Goal: Task Accomplishment & Management: Use online tool/utility

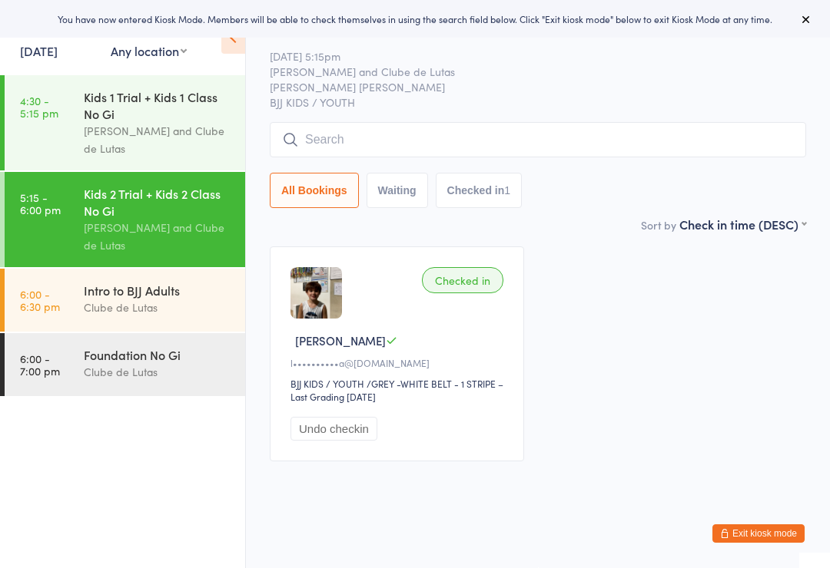
click at [426, 124] on input "search" at bounding box center [538, 139] width 536 height 35
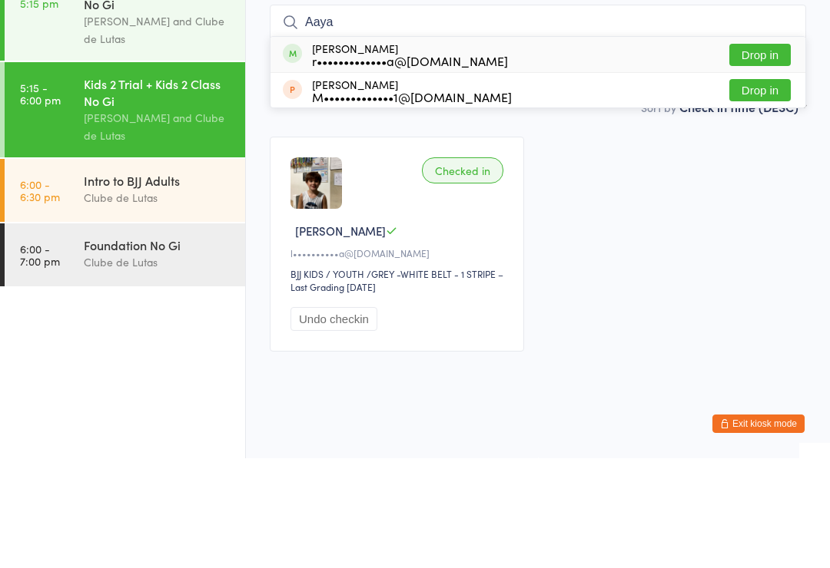
type input "Aaya"
click at [316, 152] on div "[PERSON_NAME] r•••••••••••••a@[DOMAIN_NAME]" at bounding box center [410, 164] width 196 height 25
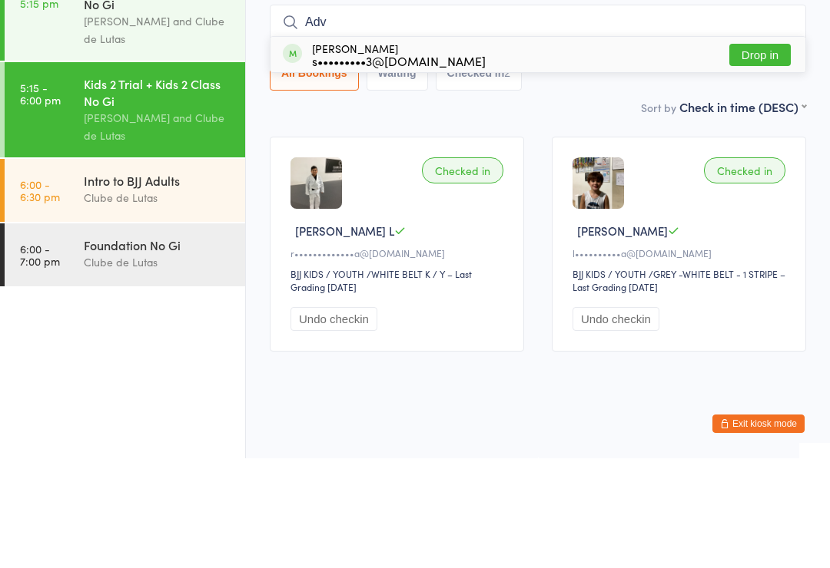
type input "Adv"
click at [338, 164] on div "s•••••••••3@[DOMAIN_NAME]" at bounding box center [399, 170] width 174 height 12
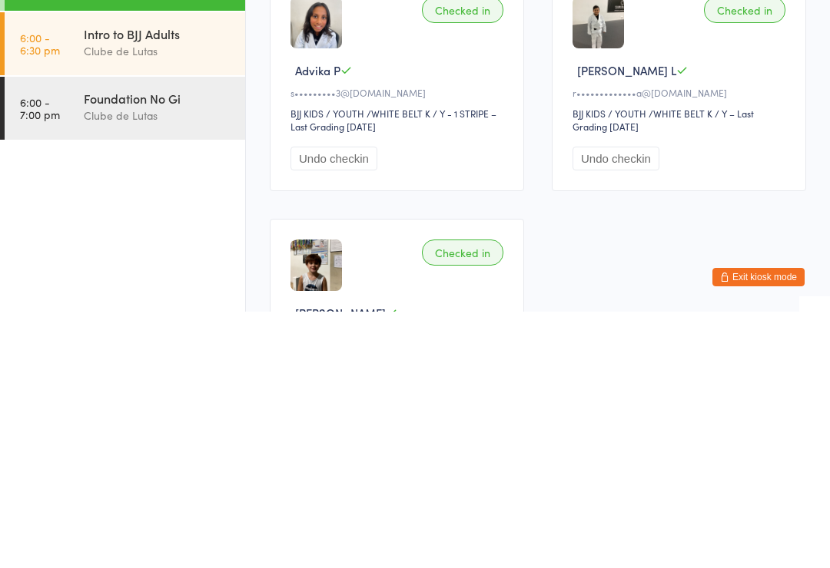
click at [194, 346] on div "Foundation No Gi" at bounding box center [158, 354] width 148 height 17
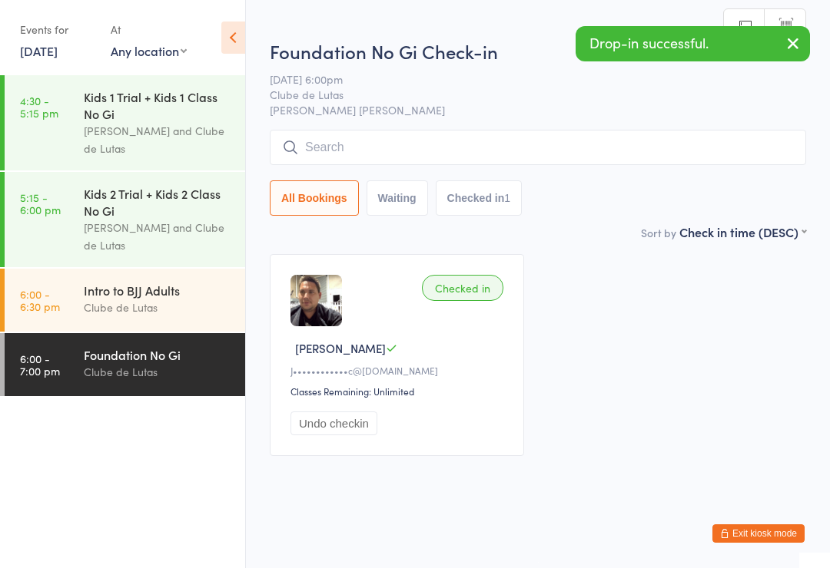
click at [403, 139] on input "search" at bounding box center [538, 147] width 536 height 35
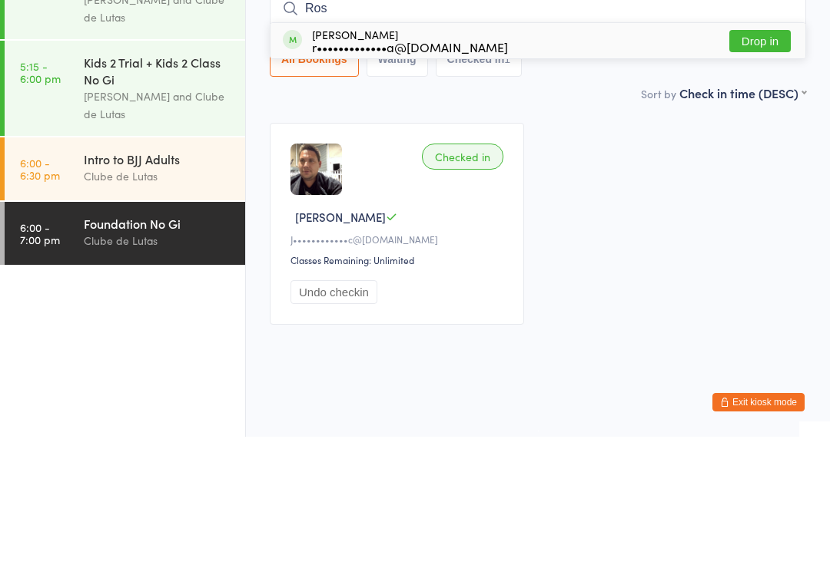
type input "Ros"
click at [378, 160] on div "[PERSON_NAME] r•••••••••••••a@[DOMAIN_NAME]" at bounding box center [410, 172] width 196 height 25
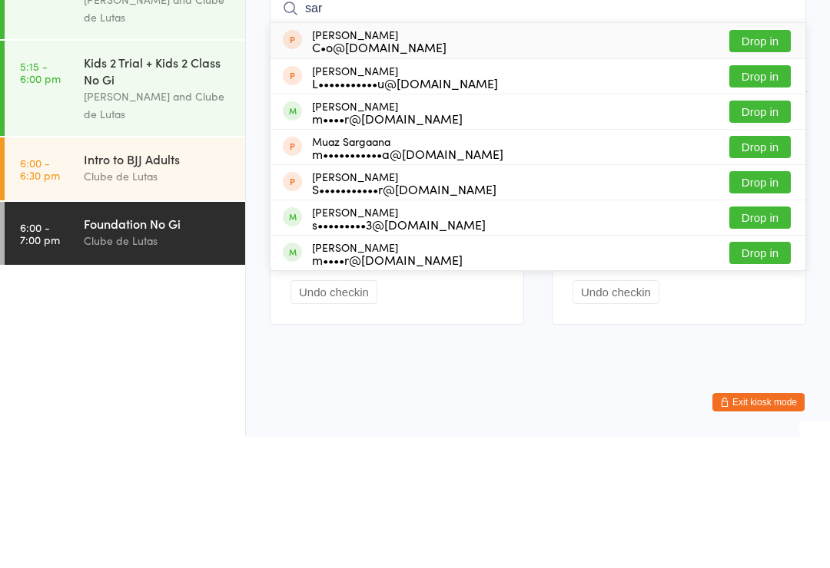
type input "sar"
click at [386, 337] on div "[PERSON_NAME] s•••••••••3@[DOMAIN_NAME]" at bounding box center [399, 349] width 174 height 25
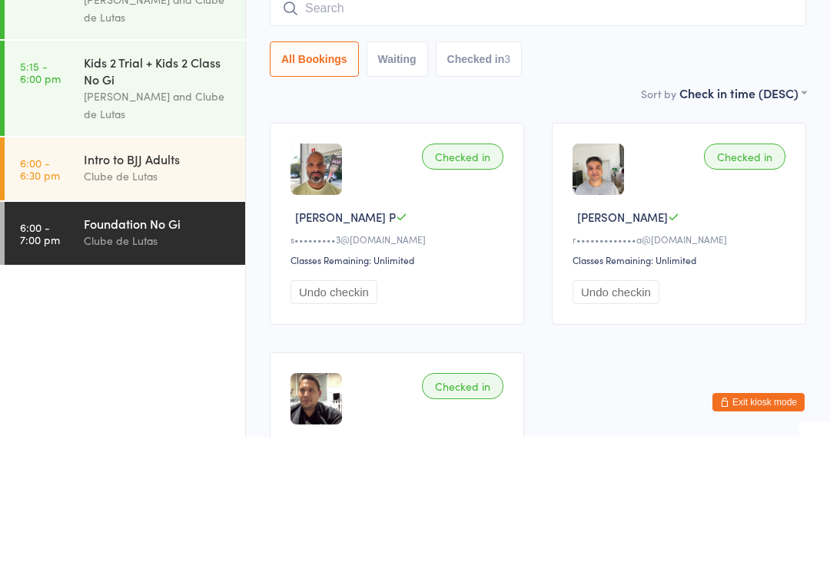
click at [104, 185] on div "Kids 2 Trial + Kids 2 Class No Gi" at bounding box center [158, 202] width 148 height 34
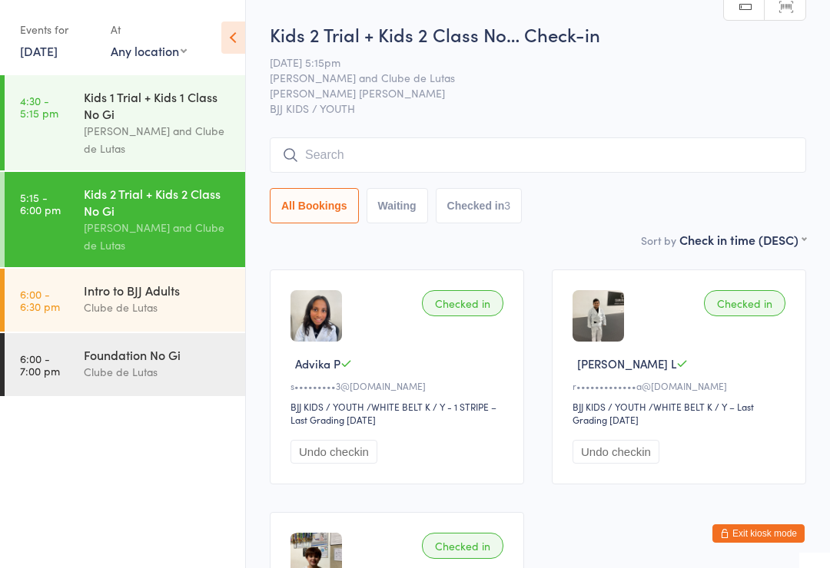
click at [121, 299] on div "Intro to BJJ Adults" at bounding box center [158, 290] width 148 height 17
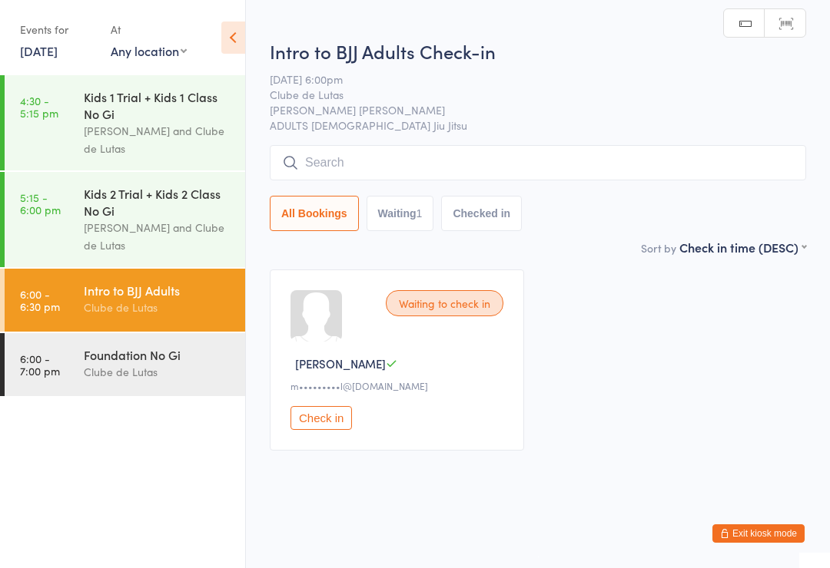
click at [157, 380] on div "Clube de Lutas" at bounding box center [158, 372] width 148 height 18
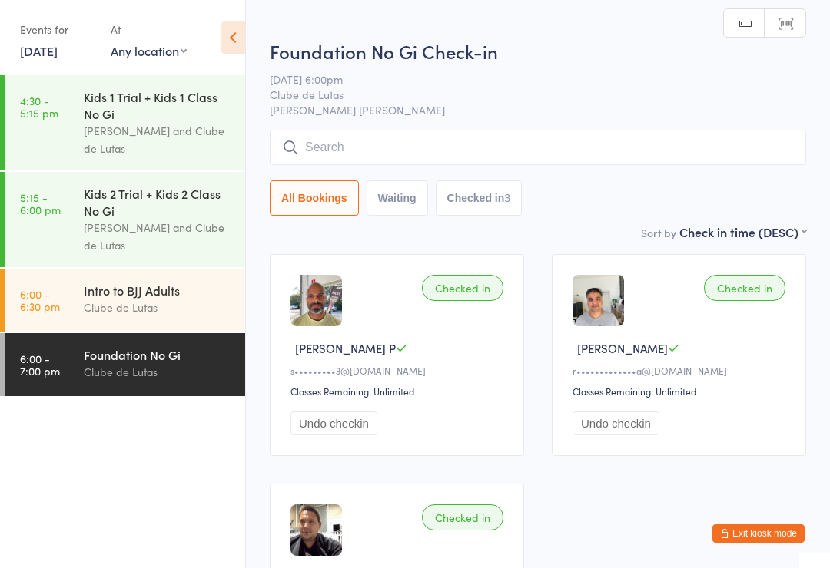
click at [118, 296] on div "Intro to BJJ Adults" at bounding box center [158, 290] width 148 height 17
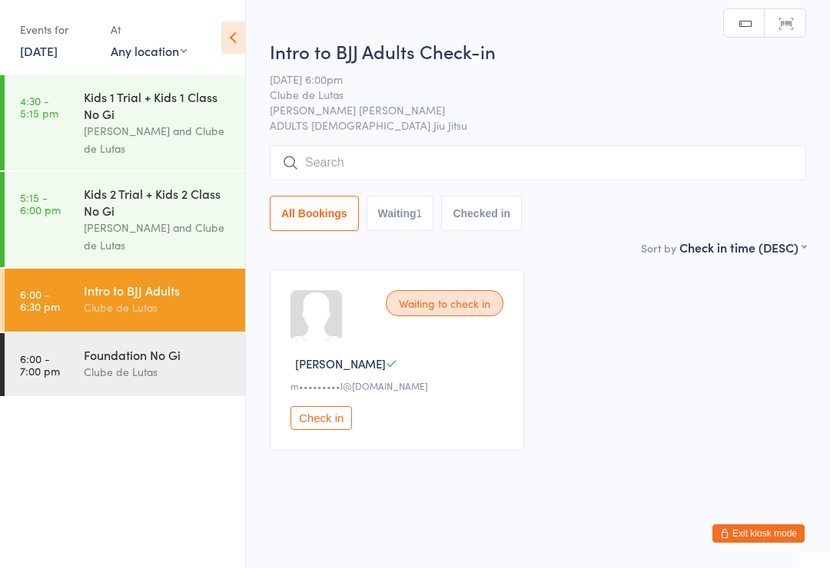
click at [104, 204] on div "Kids 2 Trial + Kids 2 Class No Gi" at bounding box center [158, 202] width 148 height 34
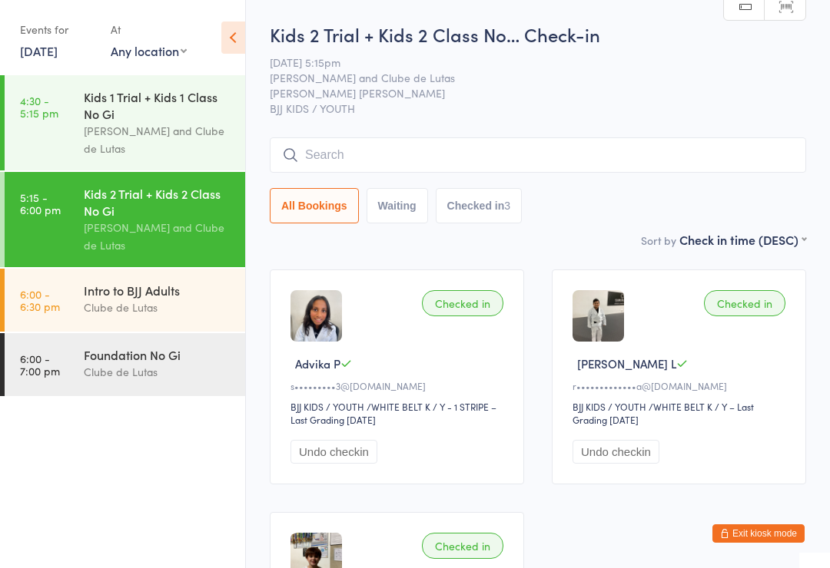
click at [479, 152] on input "search" at bounding box center [538, 155] width 536 height 35
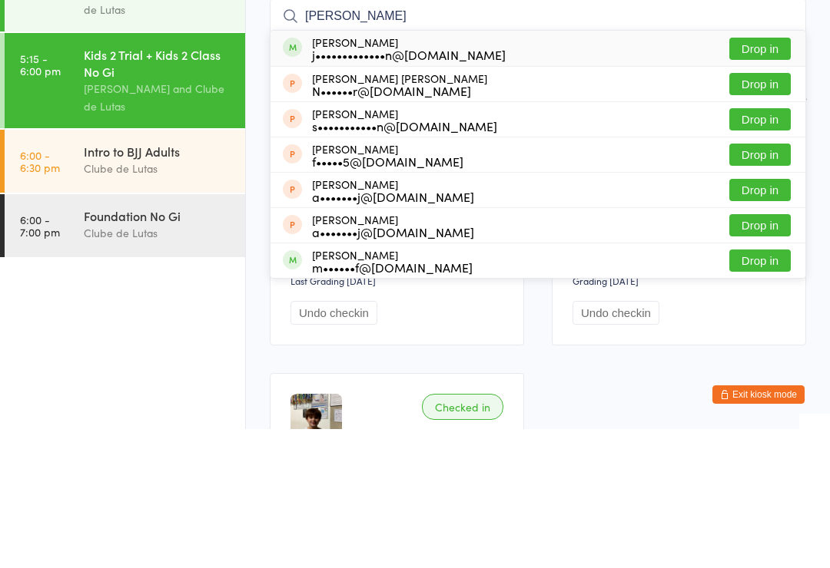
type input "J"
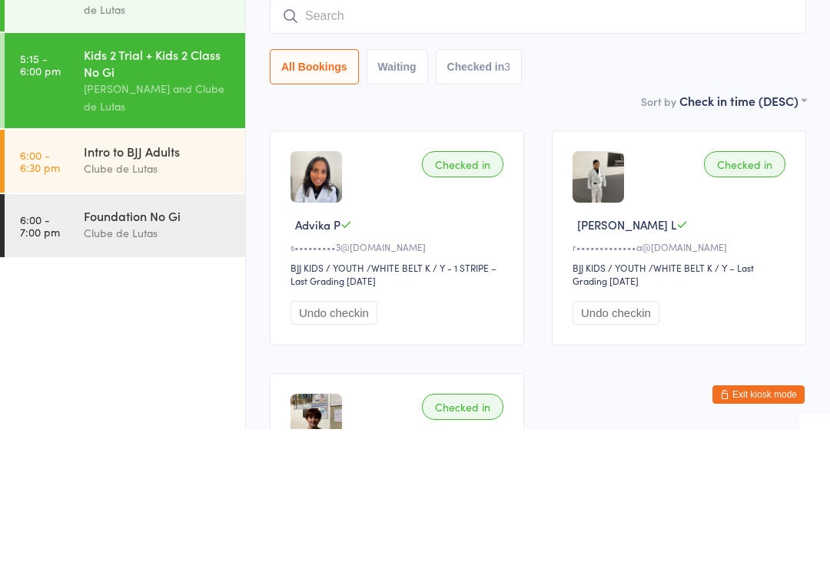
click at [352, 138] on input "search" at bounding box center [538, 155] width 536 height 35
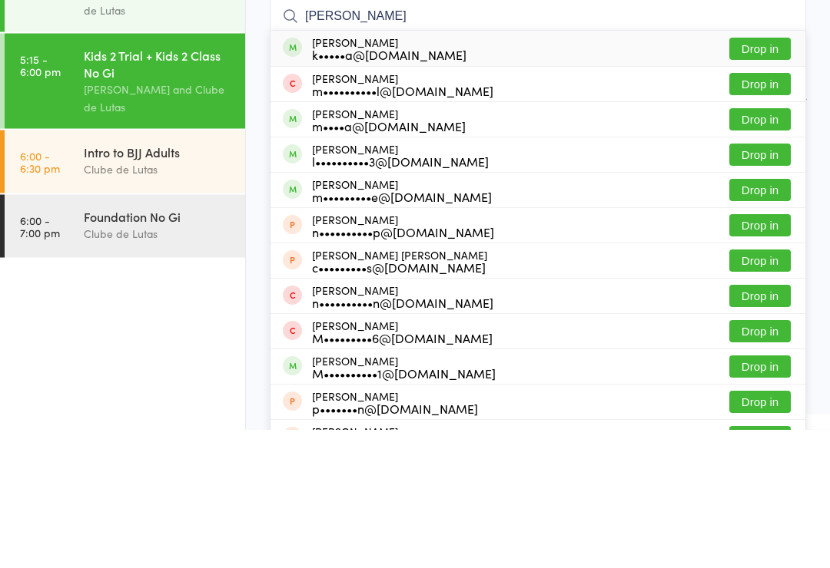
type input "[PERSON_NAME]"
click at [761, 177] on button "Drop in" at bounding box center [759, 188] width 61 height 22
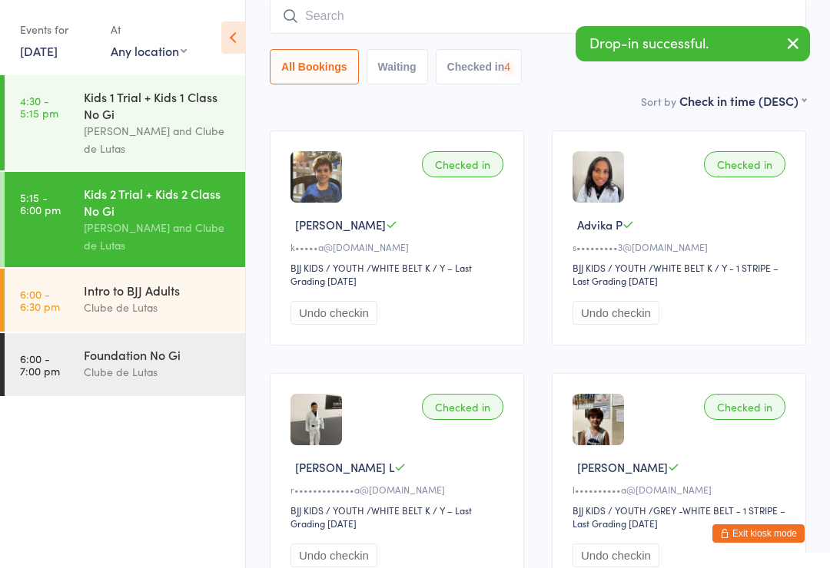
click at [330, 13] on input "search" at bounding box center [538, 15] width 536 height 35
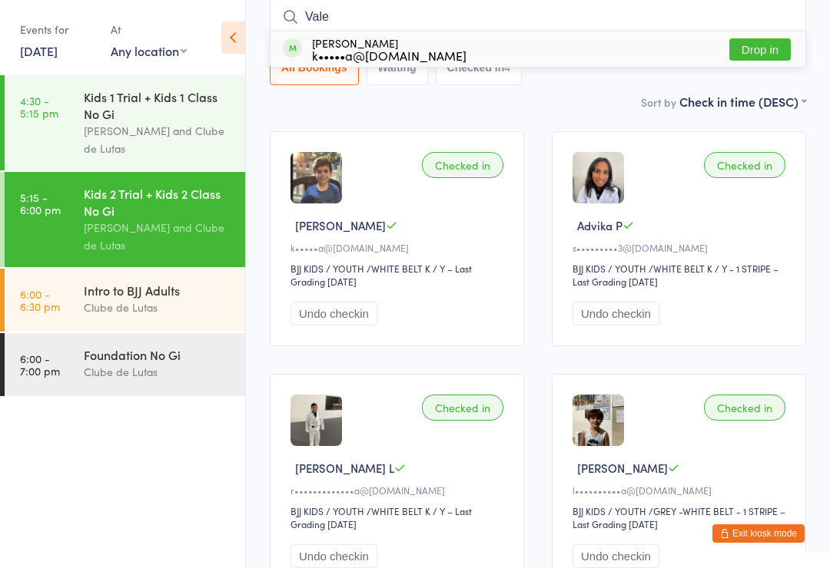
type input "Vale"
click at [753, 46] on button "Drop in" at bounding box center [759, 49] width 61 height 22
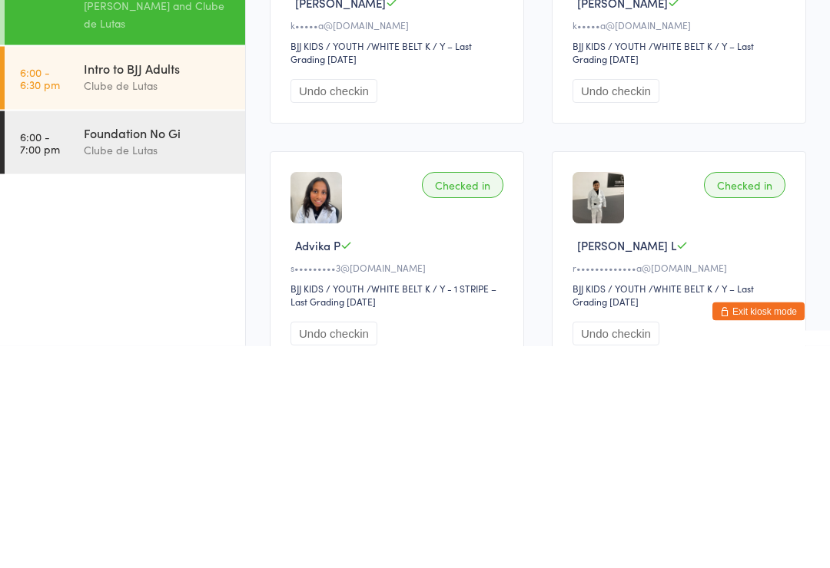
click at [174, 363] on div "Clube de Lutas" at bounding box center [158, 372] width 148 height 18
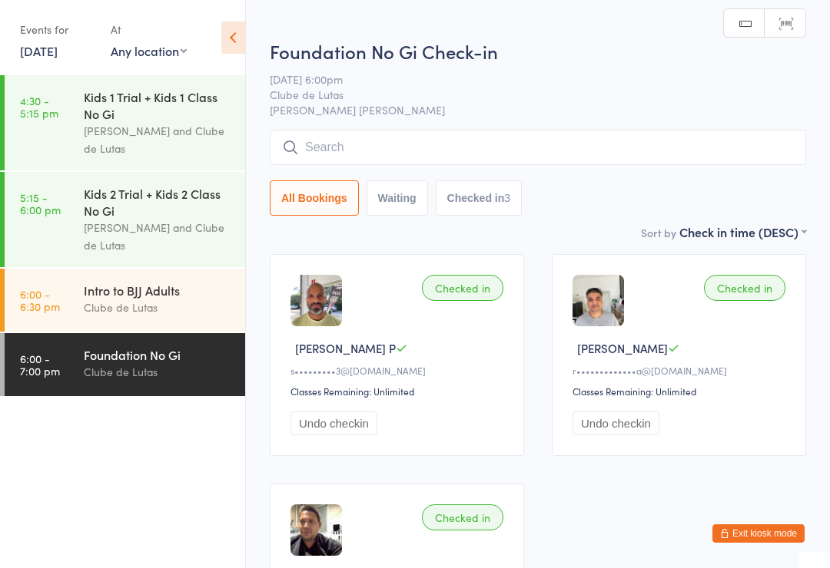
click at [674, 150] on input "search" at bounding box center [538, 147] width 536 height 35
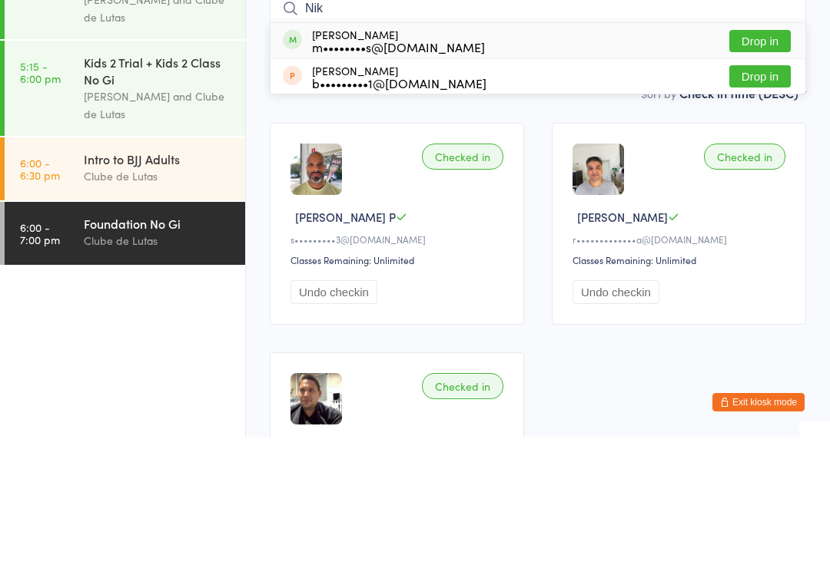
type input "Nik"
click at [775, 161] on button "Drop in" at bounding box center [759, 172] width 61 height 22
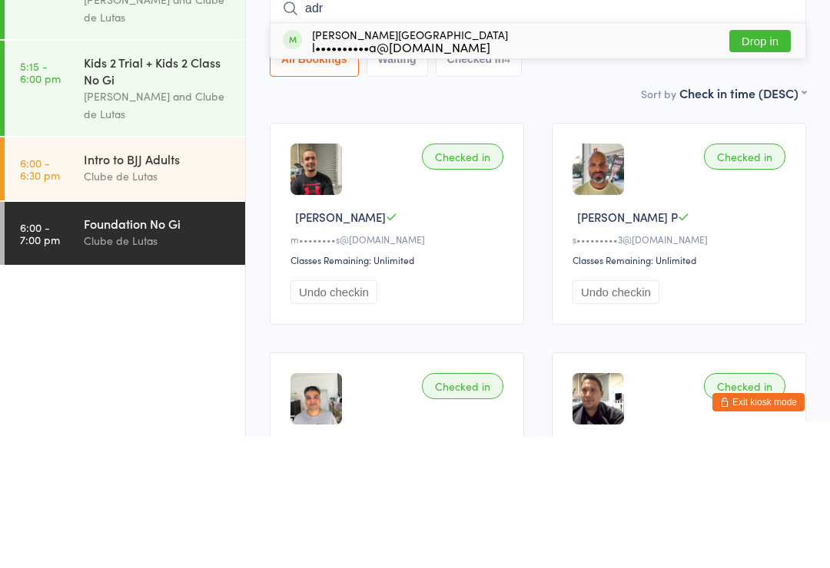
type input "adr"
click at [757, 161] on button "Drop in" at bounding box center [759, 172] width 61 height 22
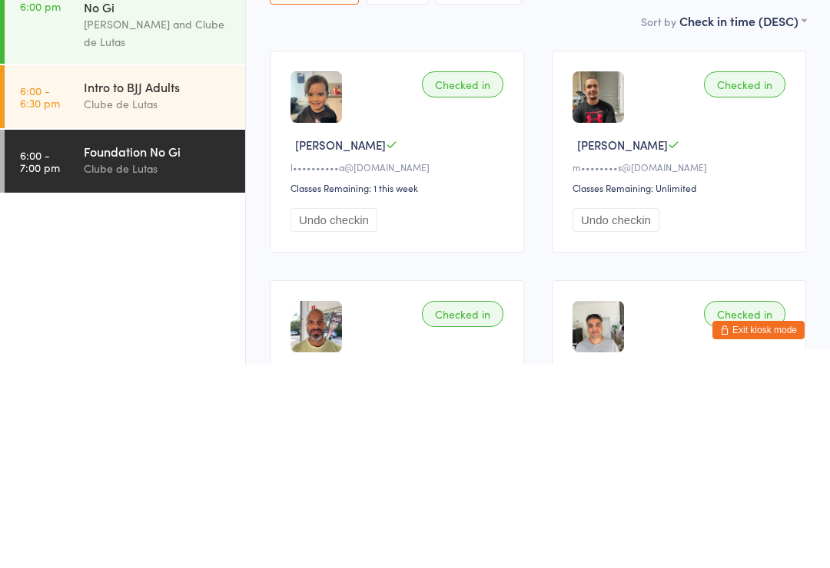
click at [163, 346] on div "Foundation No Gi" at bounding box center [158, 354] width 148 height 17
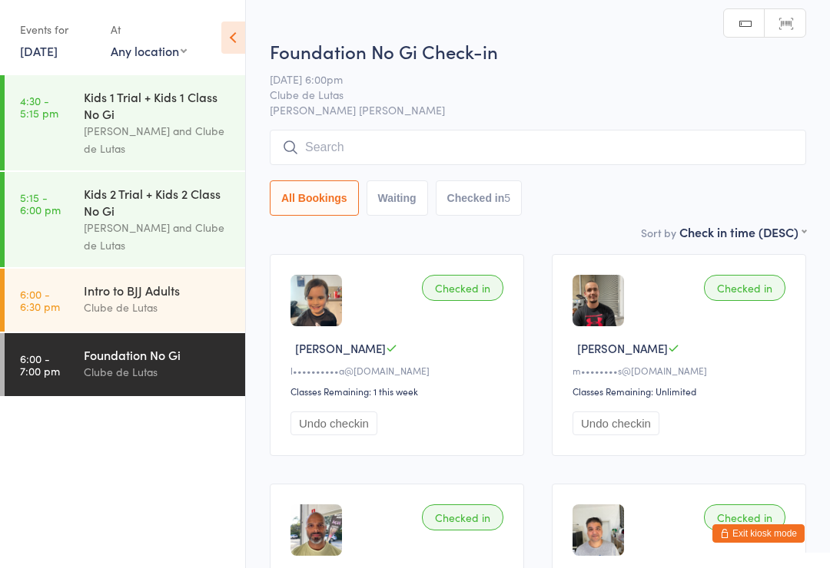
click at [437, 151] on input "search" at bounding box center [538, 147] width 536 height 35
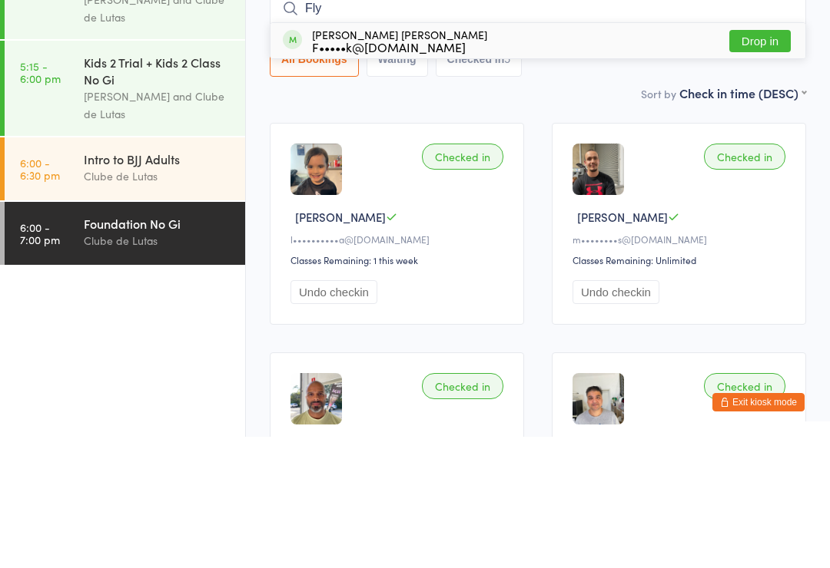
type input "Fly"
click at [763, 161] on button "Drop in" at bounding box center [759, 172] width 61 height 22
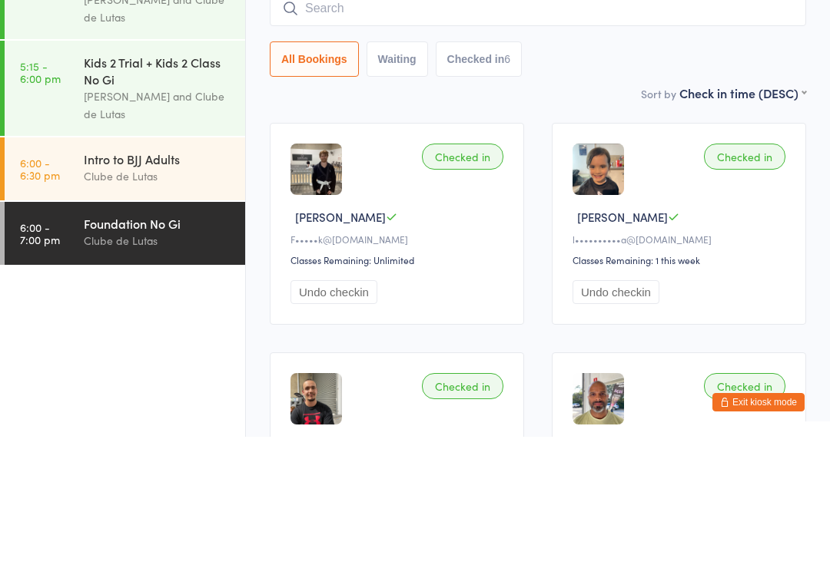
click at [368, 122] on input "search" at bounding box center [538, 139] width 536 height 35
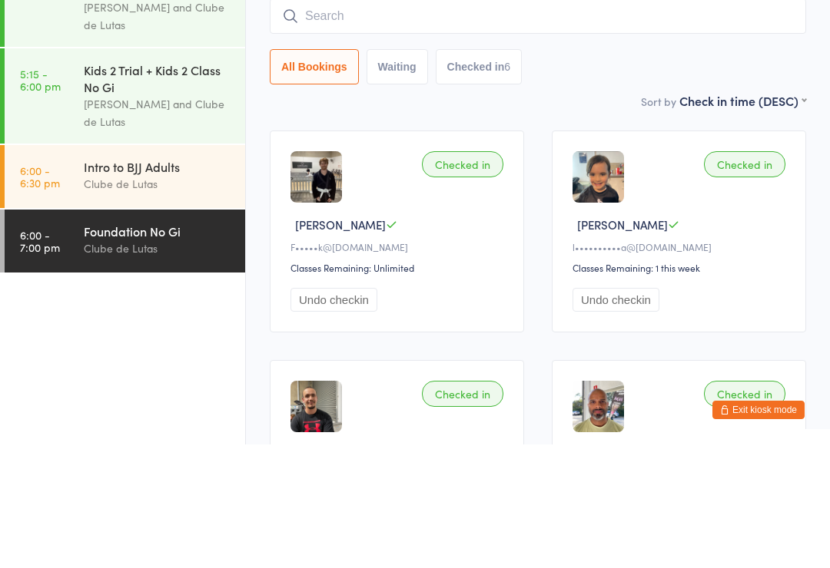
click at [359, 122] on input "search" at bounding box center [538, 139] width 536 height 35
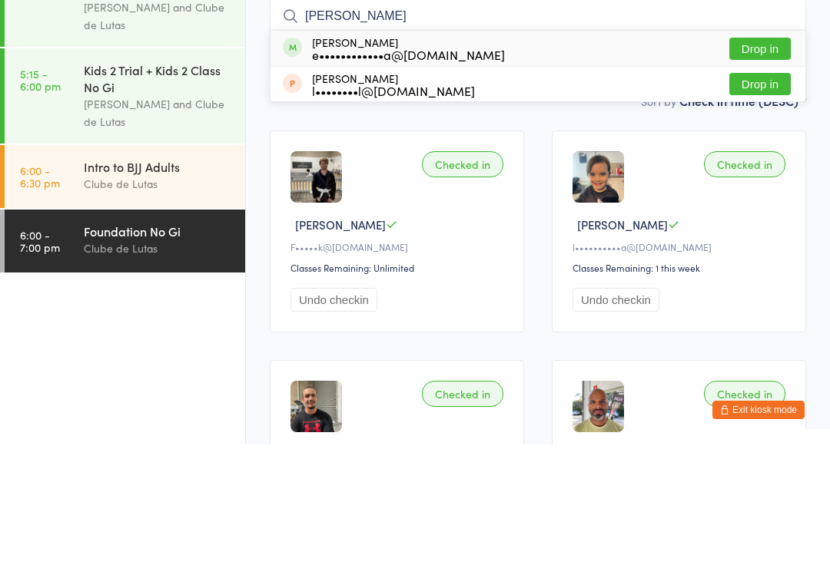
type input "[PERSON_NAME]"
click at [767, 161] on button "Drop in" at bounding box center [759, 172] width 61 height 22
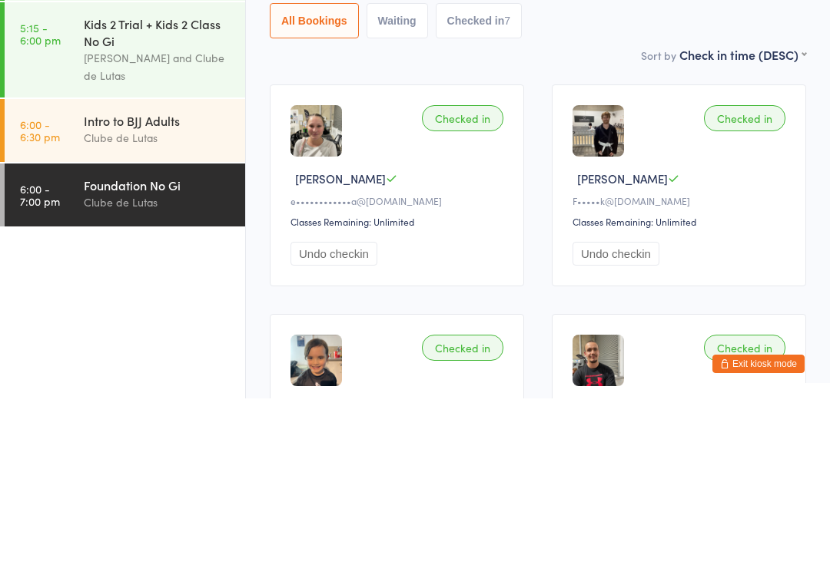
click at [151, 346] on div "Foundation No Gi" at bounding box center [158, 354] width 148 height 17
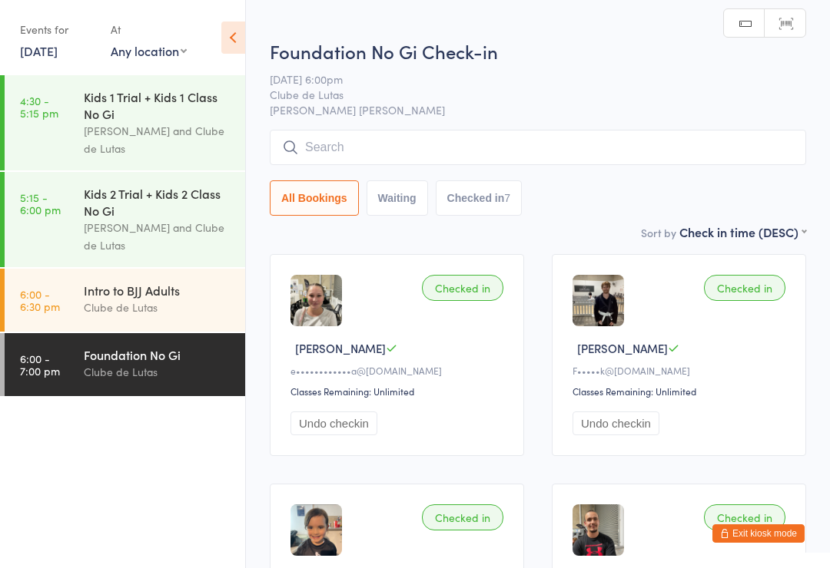
click at [542, 142] on input "search" at bounding box center [538, 147] width 536 height 35
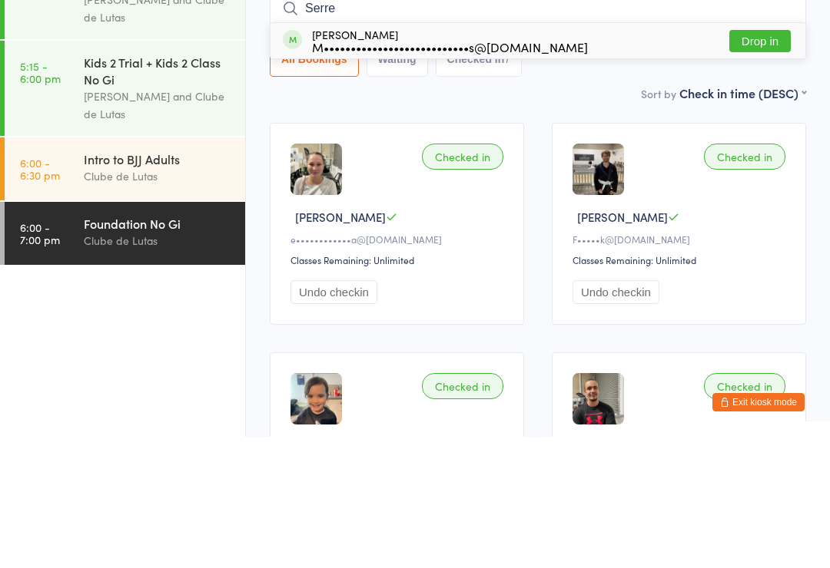
type input "Serre"
click at [750, 161] on button "Drop in" at bounding box center [759, 172] width 61 height 22
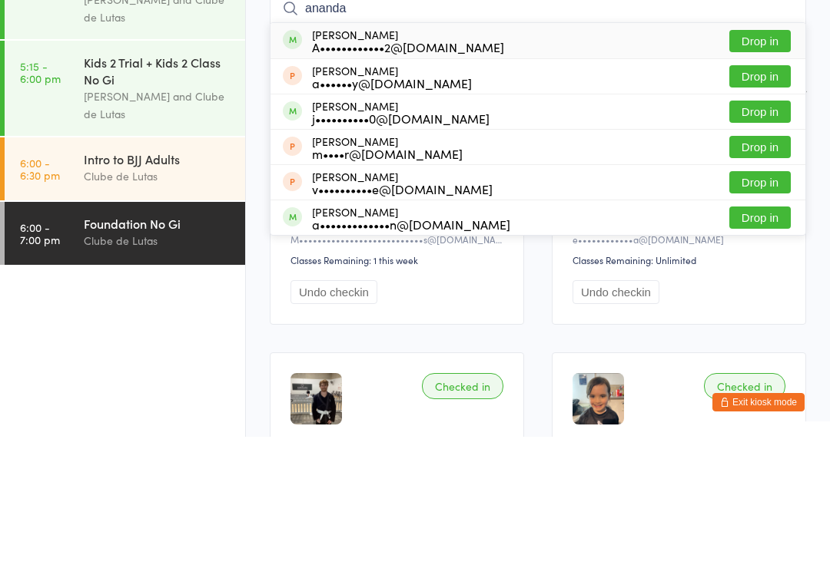
type input "ananda"
click at [774, 161] on button "Drop in" at bounding box center [759, 172] width 61 height 22
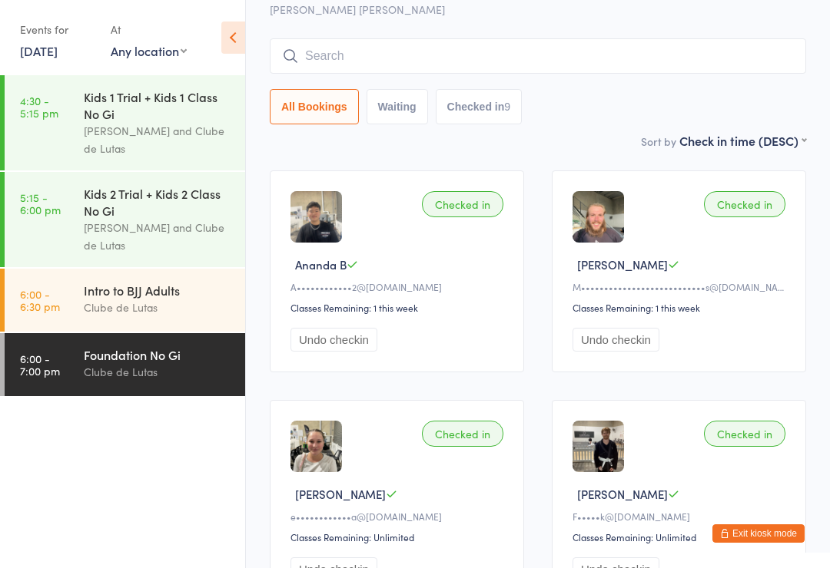
scroll to position [71, 0]
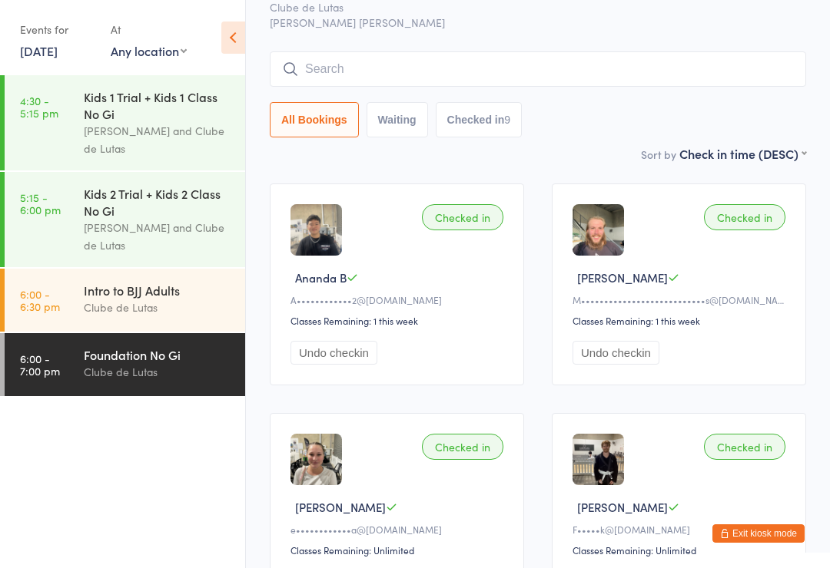
click at [657, 68] on input "search" at bounding box center [538, 68] width 536 height 35
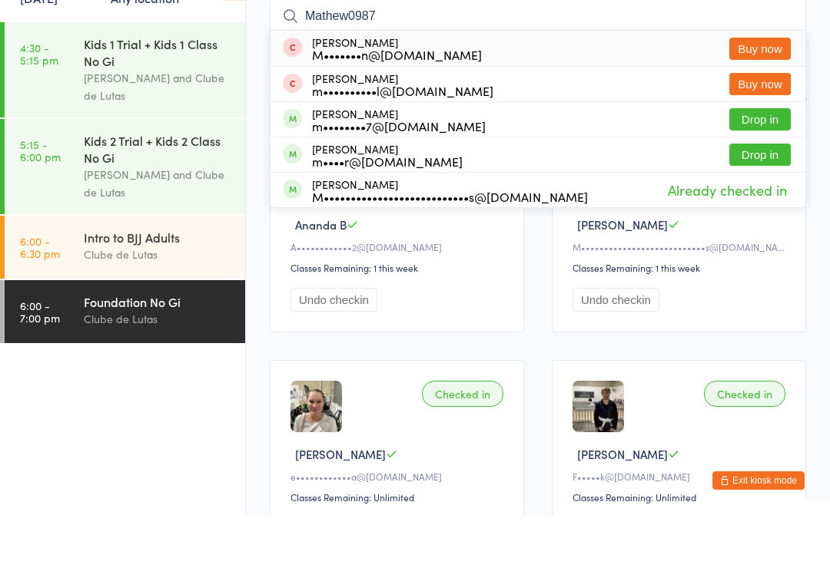
type input "Mathew0987"
click at [466, 155] on div "[PERSON_NAME] m••••••••7@[DOMAIN_NAME] Drop in" at bounding box center [537, 172] width 535 height 35
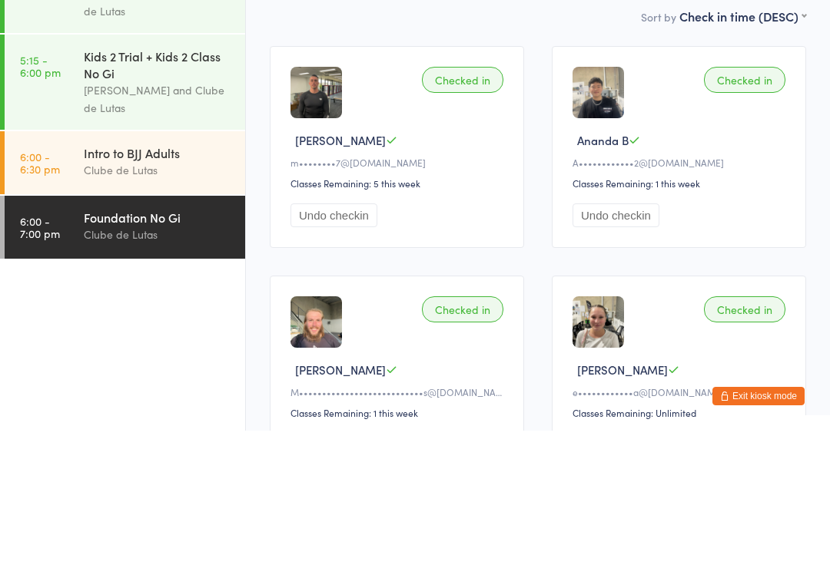
scroll to position [2, 0]
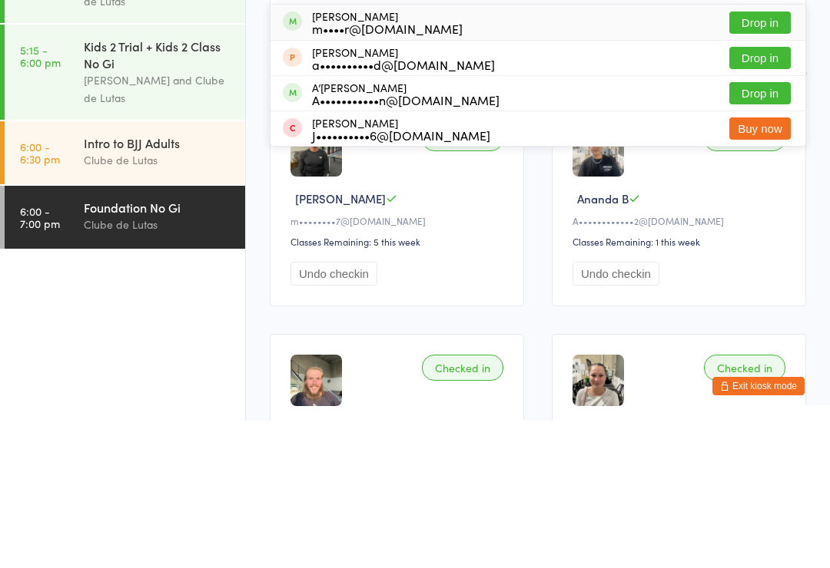
type input "Disha"
click at [767, 159] on button "Drop in" at bounding box center [759, 170] width 61 height 22
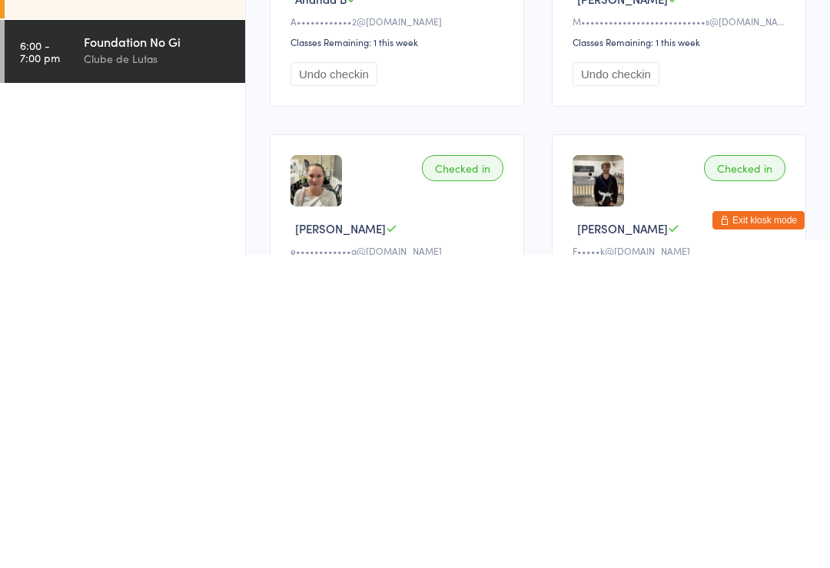
scroll to position [0, 0]
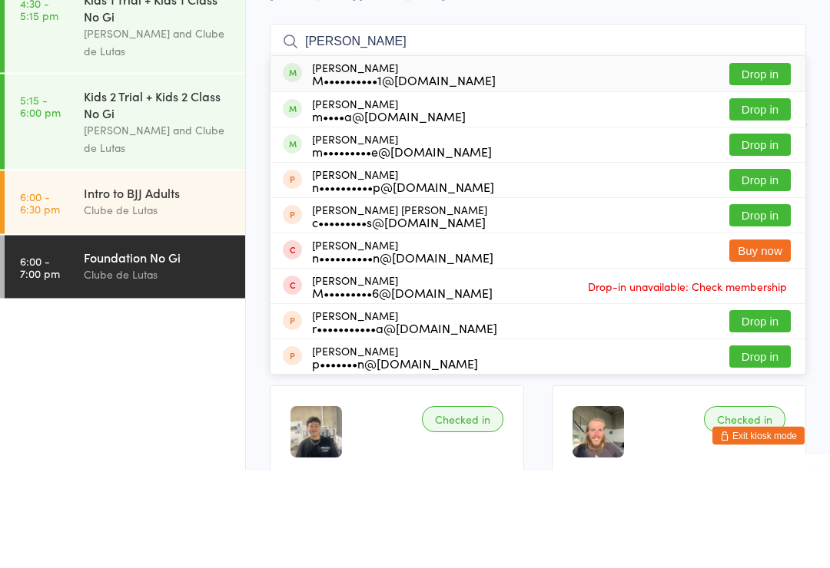
type input "[PERSON_NAME]"
click at [764, 161] on button "Drop in" at bounding box center [759, 172] width 61 height 22
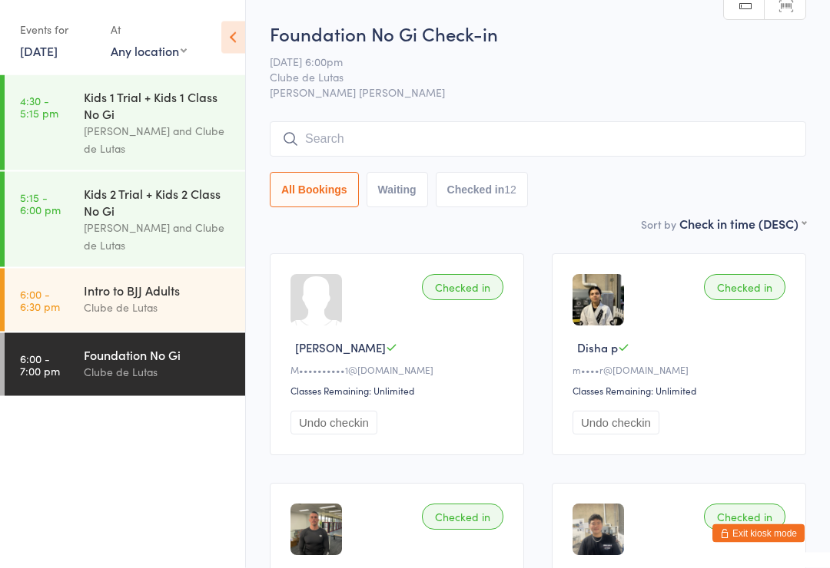
click at [66, 164] on link "4:30 - 5:15 pm Kids 1 Trial + Kids 1 Class No Gi [PERSON_NAME] and Clube de Lut…" at bounding box center [125, 122] width 240 height 95
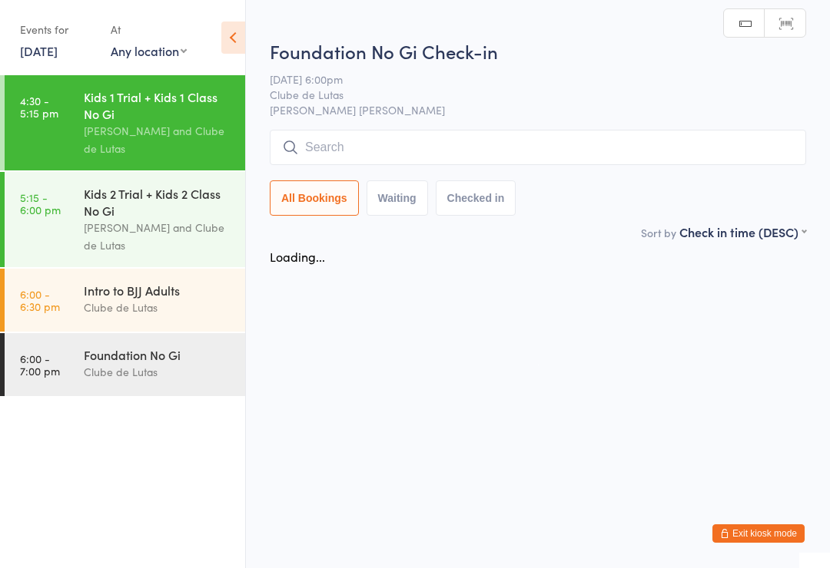
click at [85, 214] on div "Kids 2 Trial + Kids 2 Class No Gi" at bounding box center [158, 202] width 148 height 34
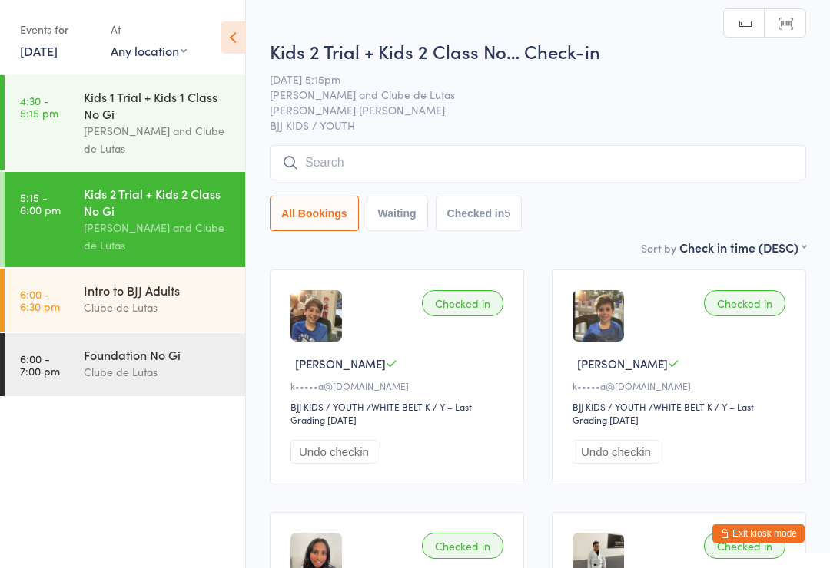
click at [559, 180] on input "search" at bounding box center [538, 162] width 536 height 35
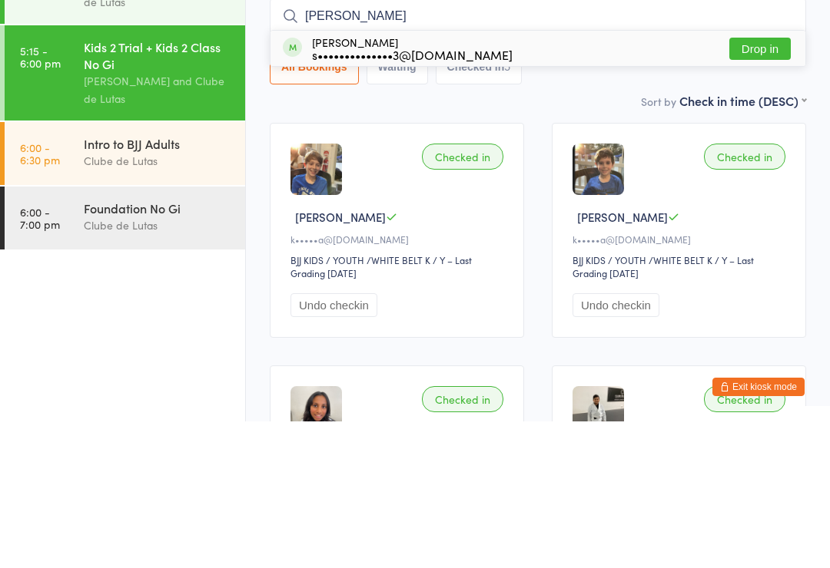
type input "[PERSON_NAME]"
click at [766, 184] on button "Drop in" at bounding box center [759, 195] width 61 height 22
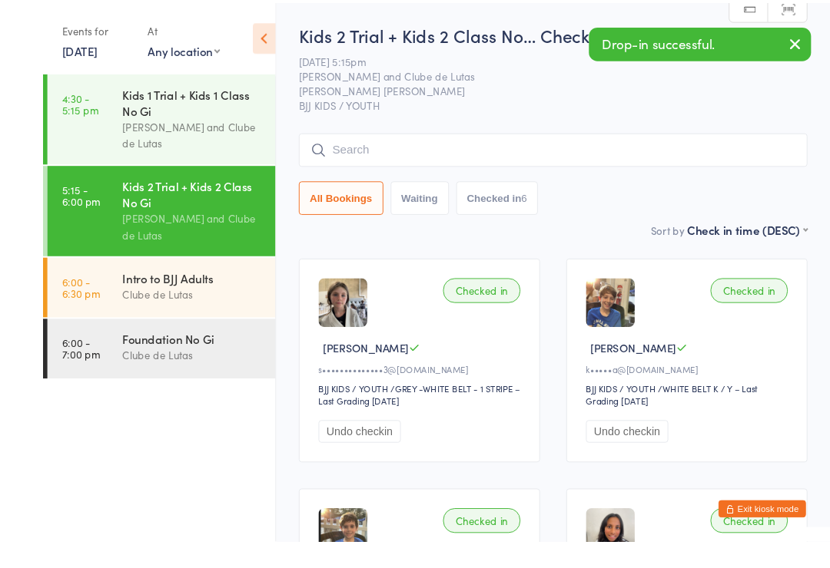
scroll to position [17, 0]
